Goal: Information Seeking & Learning: Check status

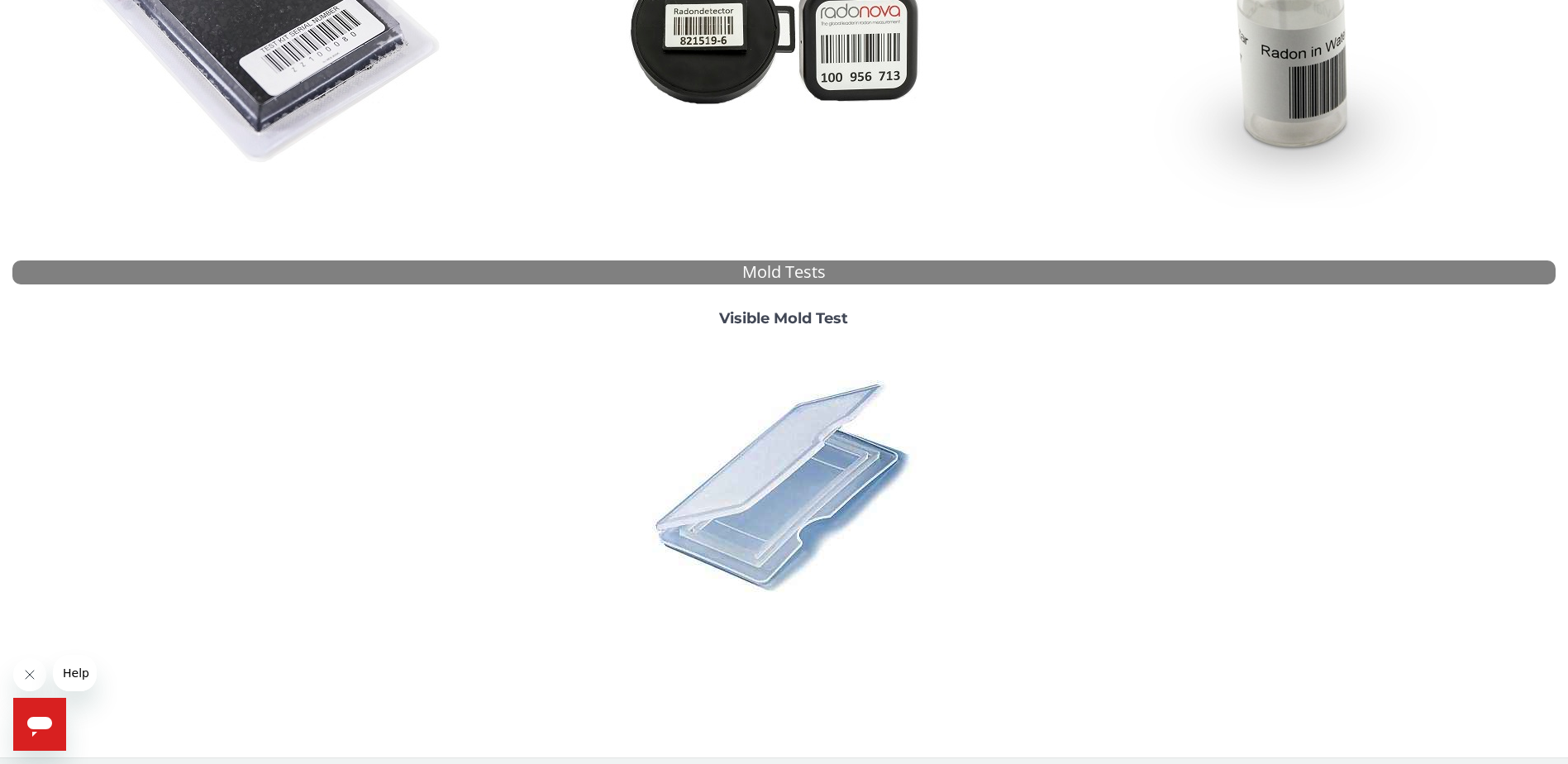
scroll to position [444, 0]
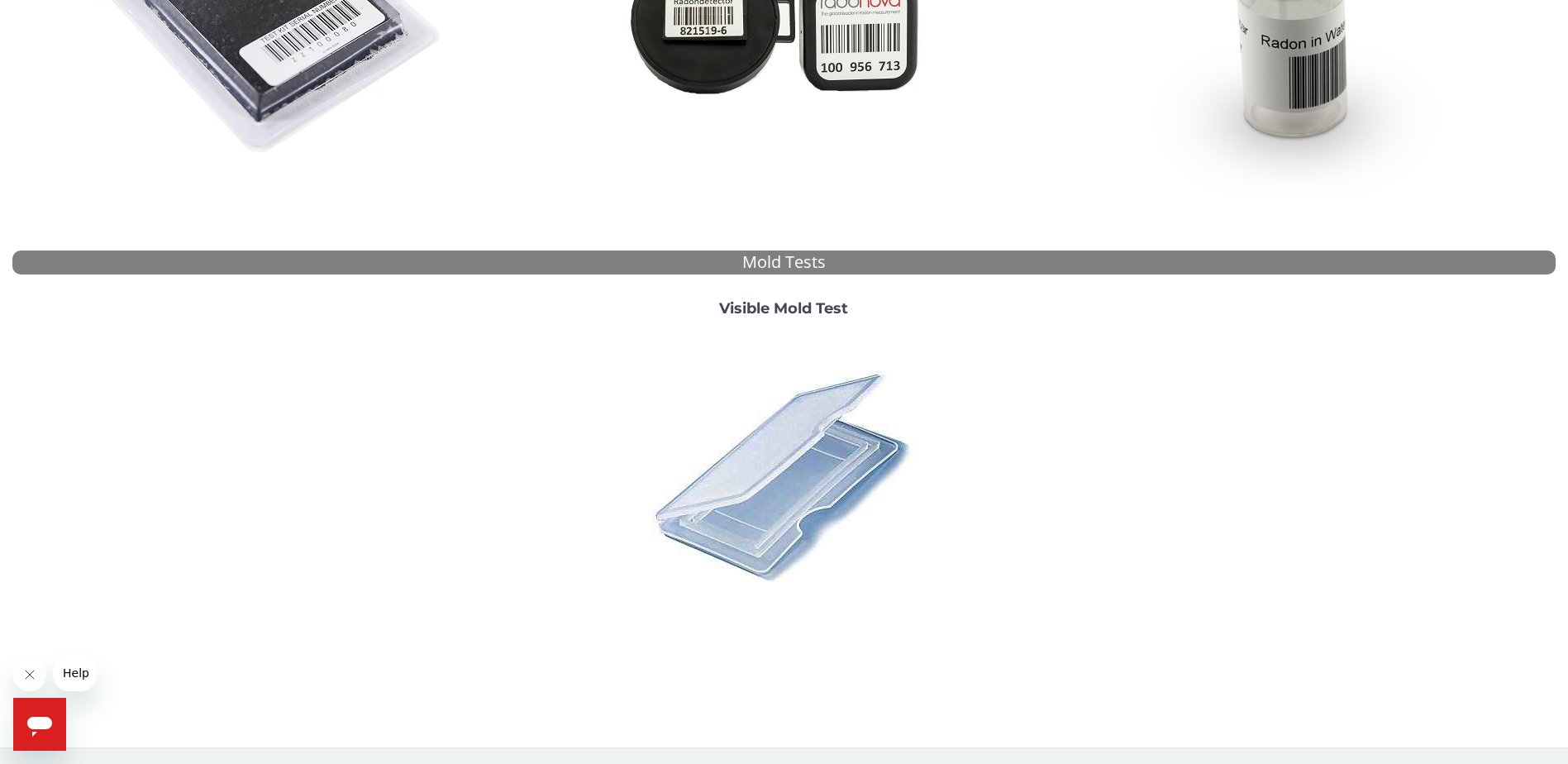
click at [810, 303] on strong "Visible Mold Test" at bounding box center [783, 308] width 129 height 18
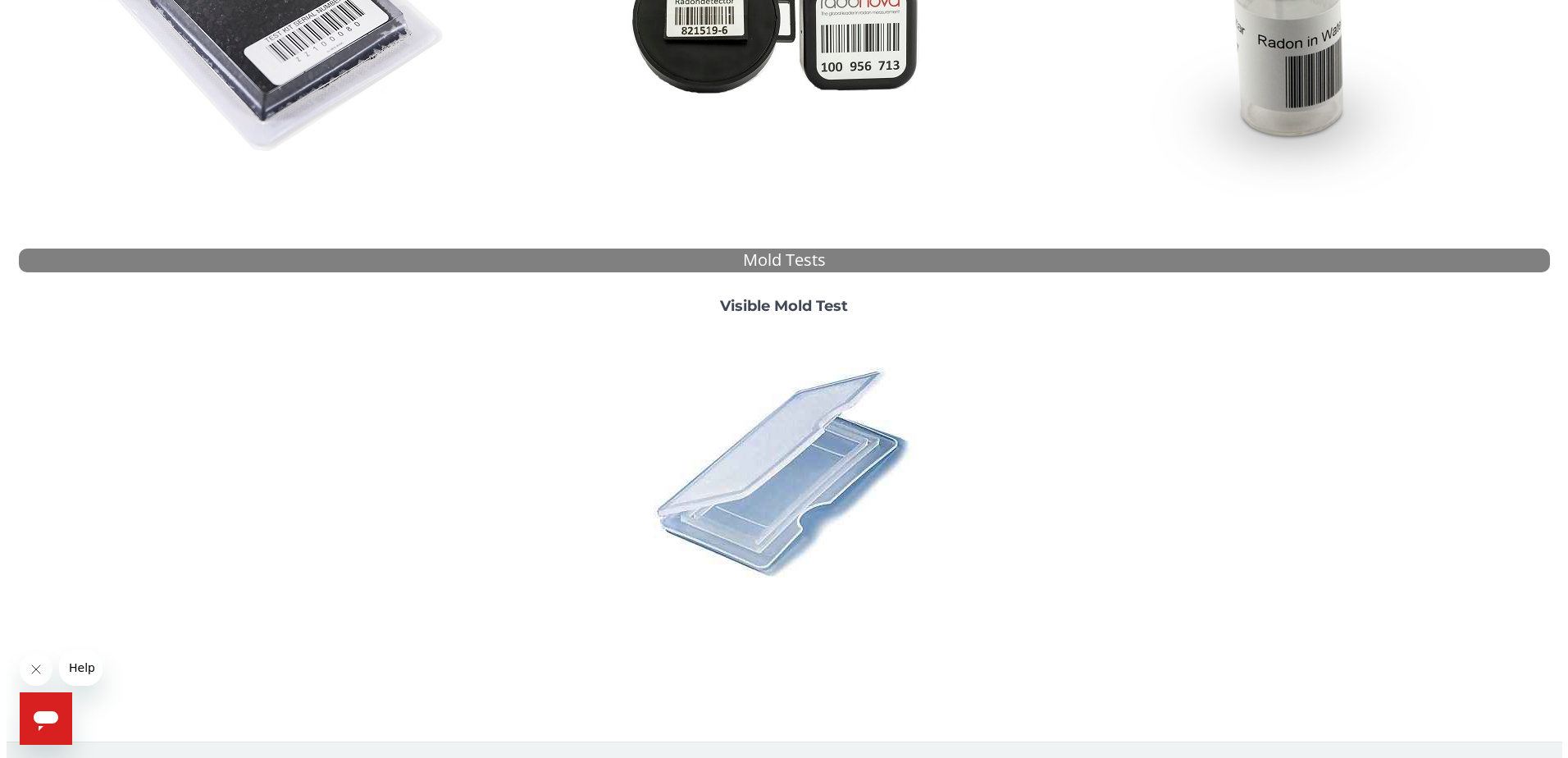
scroll to position [0, 0]
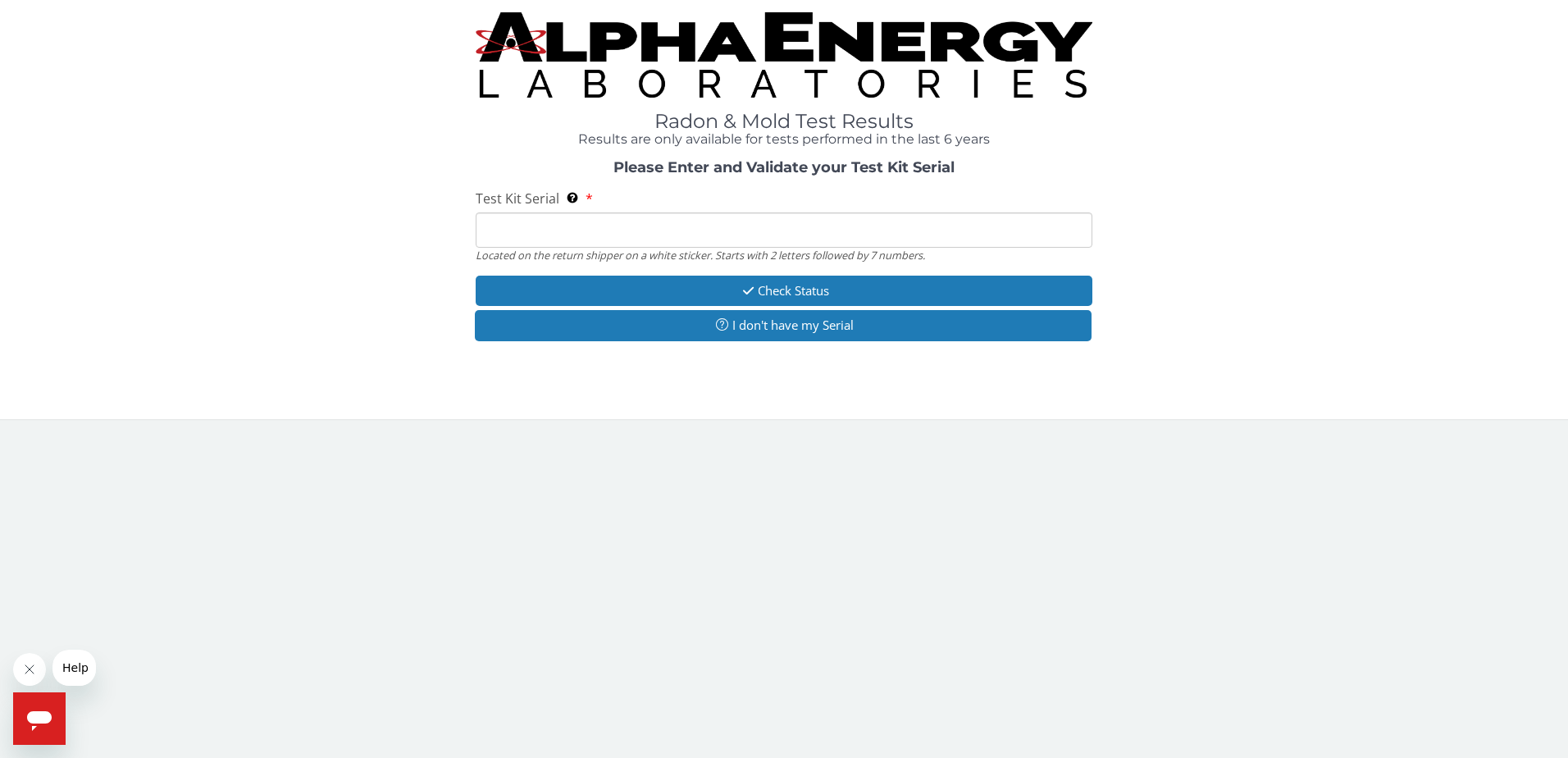
click at [582, 221] on input "Test Kit Serial Located on the return shipper on a white sticker. Starts with 2…" at bounding box center [784, 230] width 617 height 36
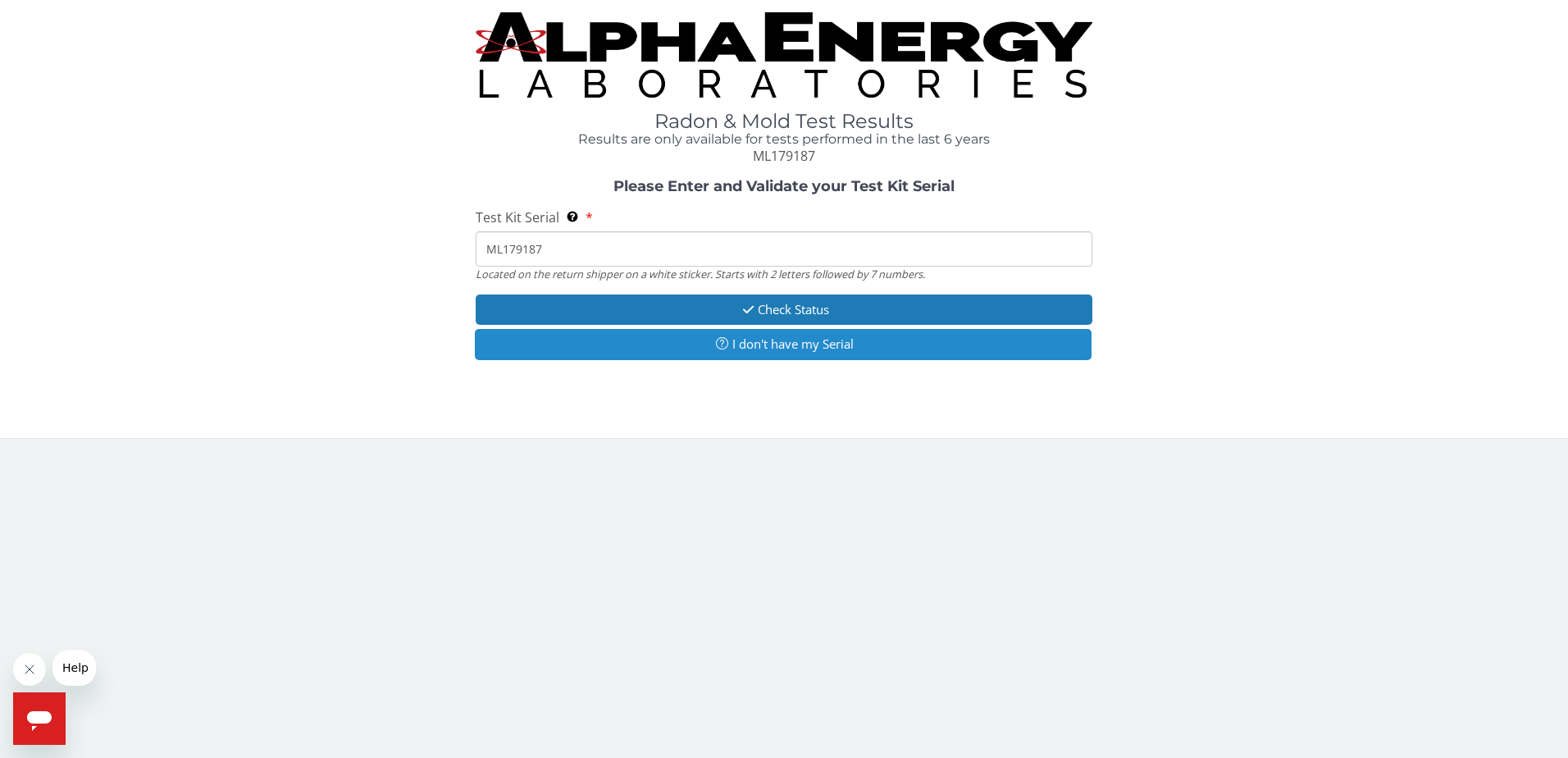
type input "ML179187"
click at [588, 342] on button "I don't have my Serial" at bounding box center [783, 344] width 617 height 30
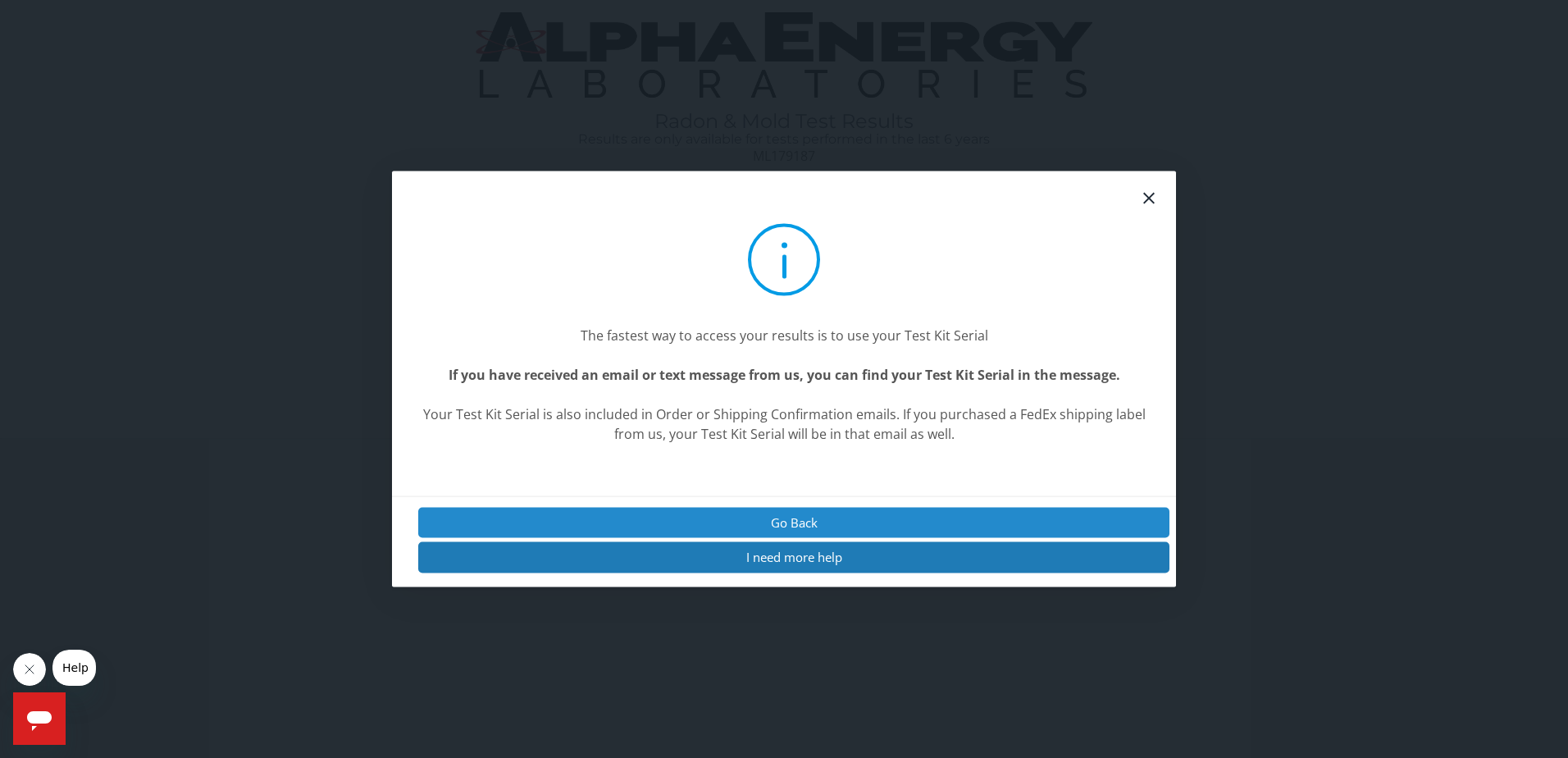
click at [840, 520] on button "Go Back" at bounding box center [794, 522] width 752 height 30
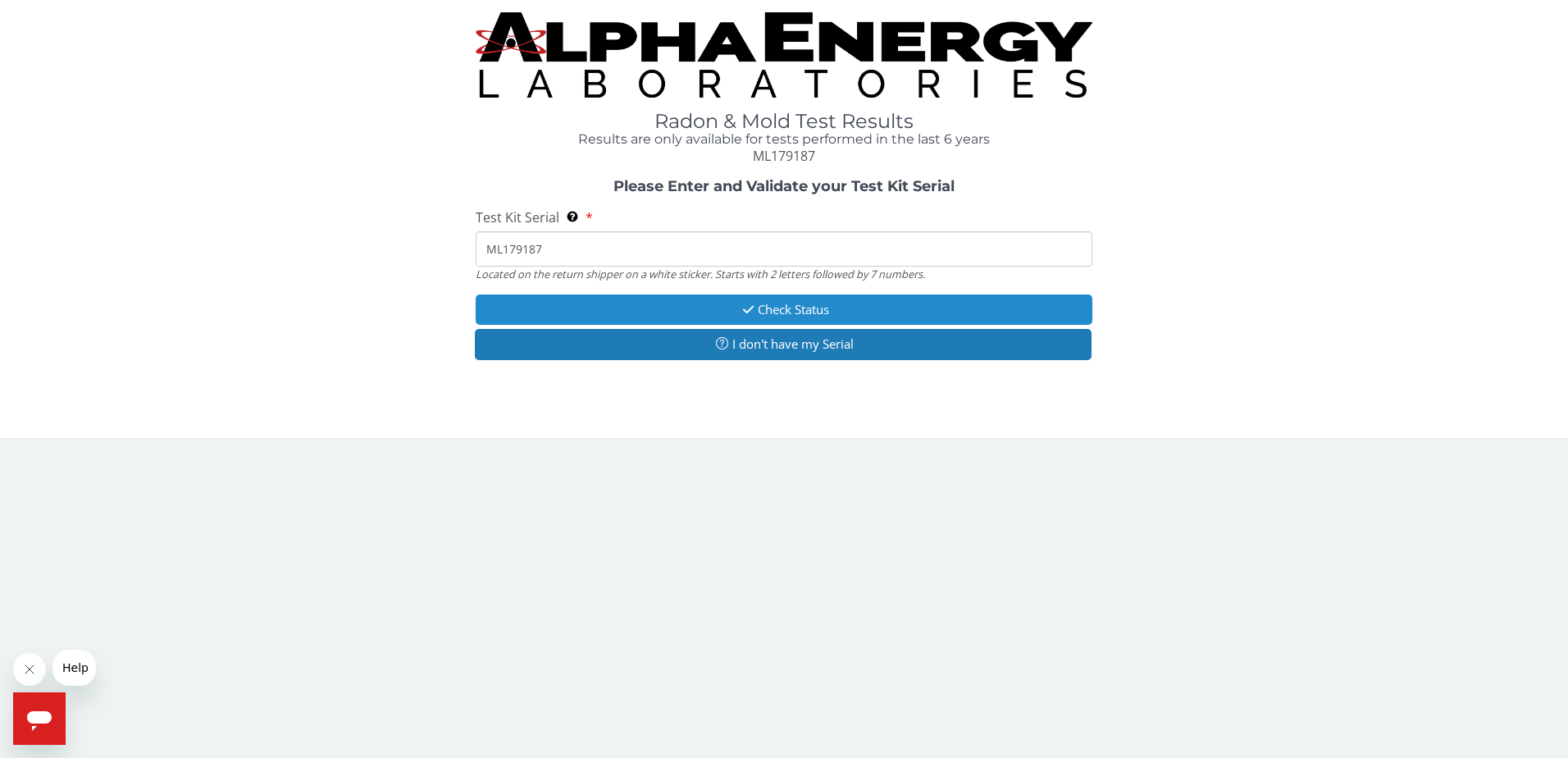
click at [713, 302] on button "Check Status" at bounding box center [784, 309] width 617 height 30
